Goal: Information Seeking & Learning: Understand process/instructions

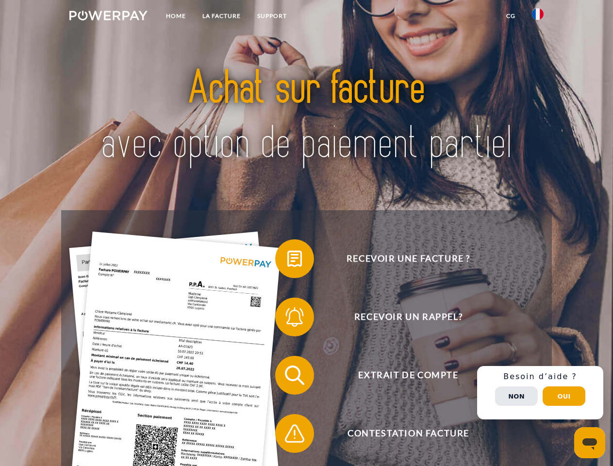
click at [108, 17] on img at bounding box center [108, 16] width 78 height 10
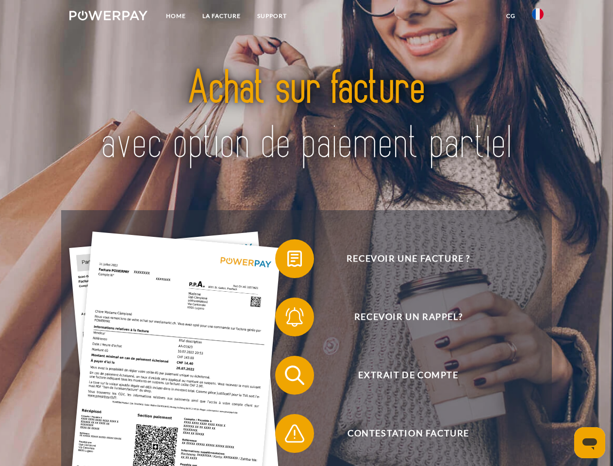
click at [538, 17] on img at bounding box center [538, 14] width 12 height 12
click at [511, 16] on link "CG" at bounding box center [511, 15] width 26 height 17
click at [288, 261] on span at bounding box center [280, 259] width 49 height 49
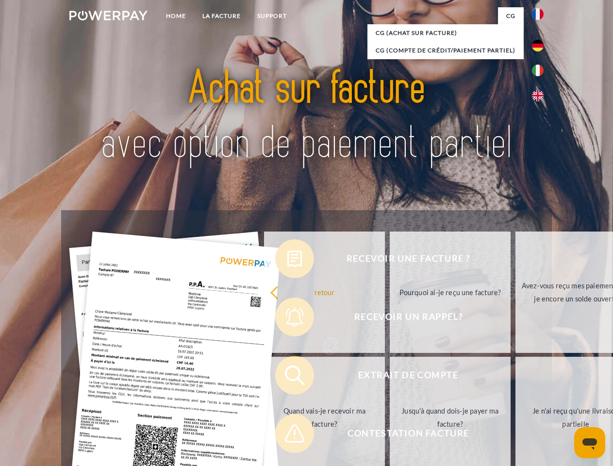
click at [288, 319] on link "retour" at bounding box center [324, 292] width 121 height 121
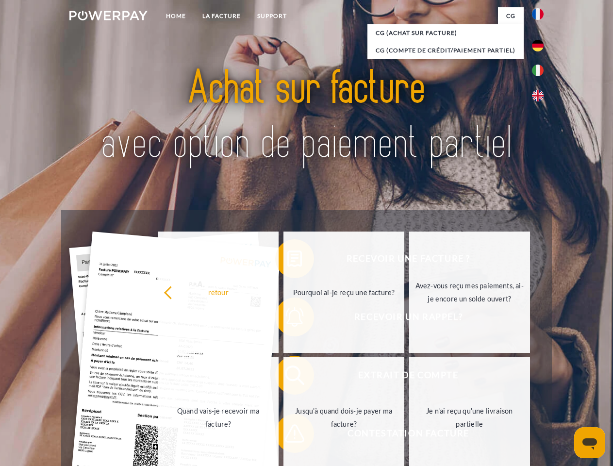
click at [279, 377] on link "Quand vais-je recevoir ma facture?" at bounding box center [218, 417] width 121 height 121
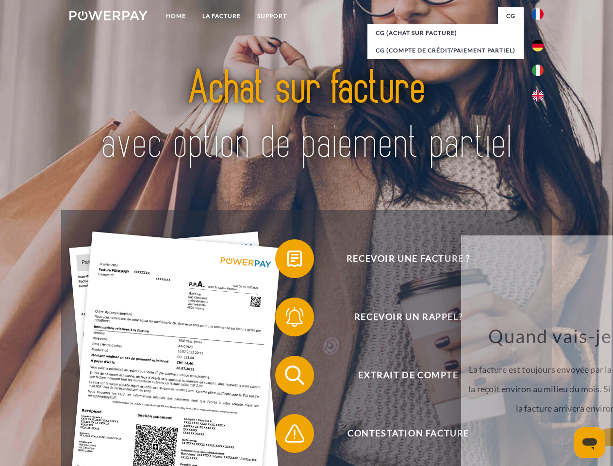
click at [288, 436] on span at bounding box center [280, 433] width 49 height 49
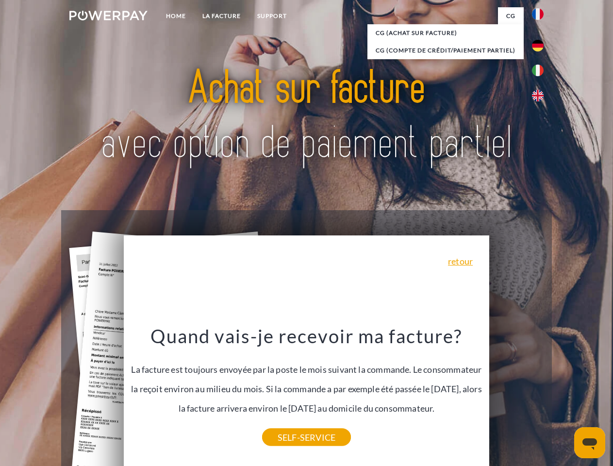
click at [541, 393] on div "Recevoir une facture ? Recevoir un rappel? Extrait de compte retour" at bounding box center [306, 404] width 491 height 389
click at [517, 395] on span "Extrait de compte" at bounding box center [408, 375] width 238 height 39
click at [564, 396] on header "Home LA FACTURE Support" at bounding box center [306, 335] width 613 height 671
